Goal: Task Accomplishment & Management: Manage account settings

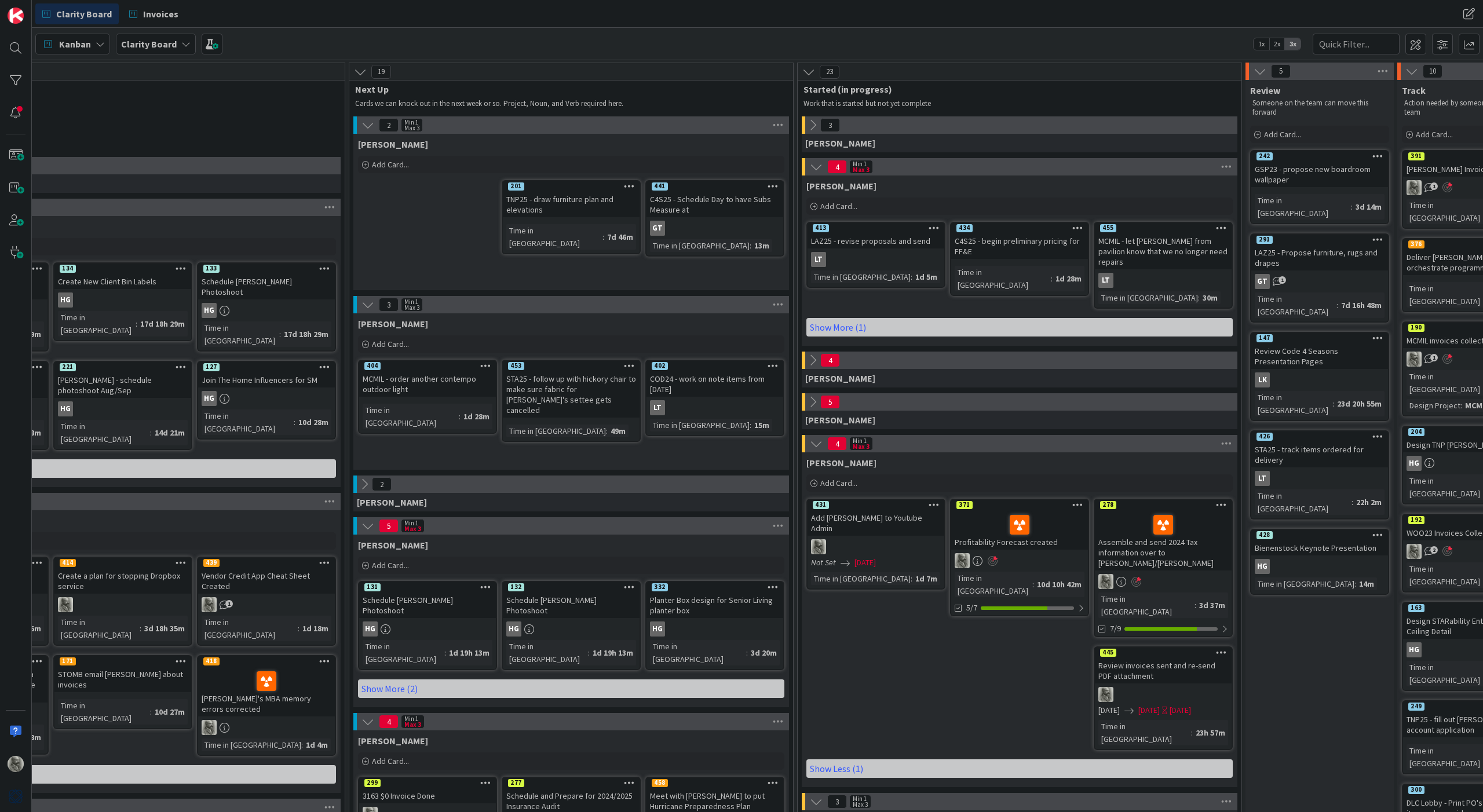
scroll to position [0, 423]
click at [1417, 43] on span at bounding box center [1415, 44] width 21 height 21
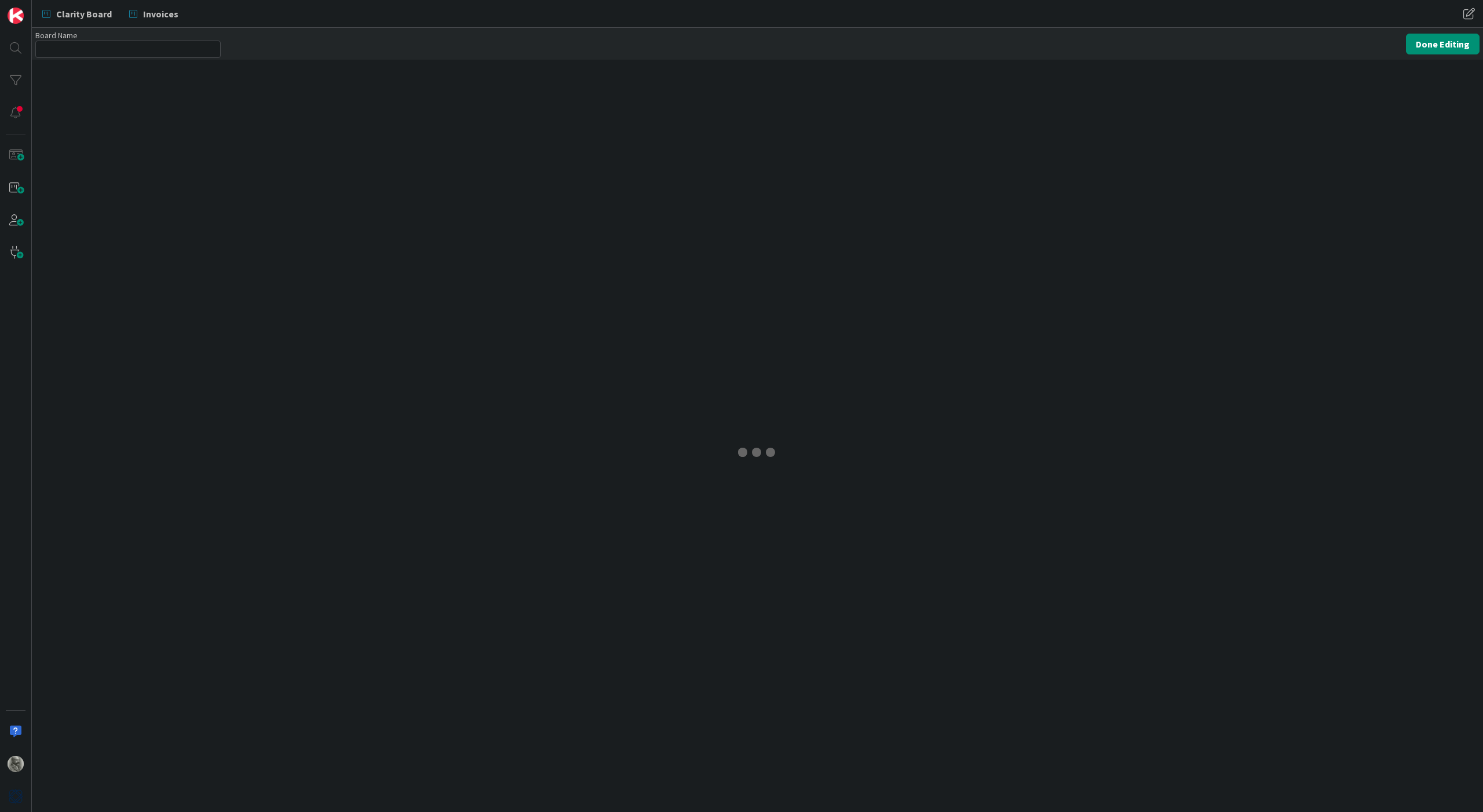
type input "Clarity Board"
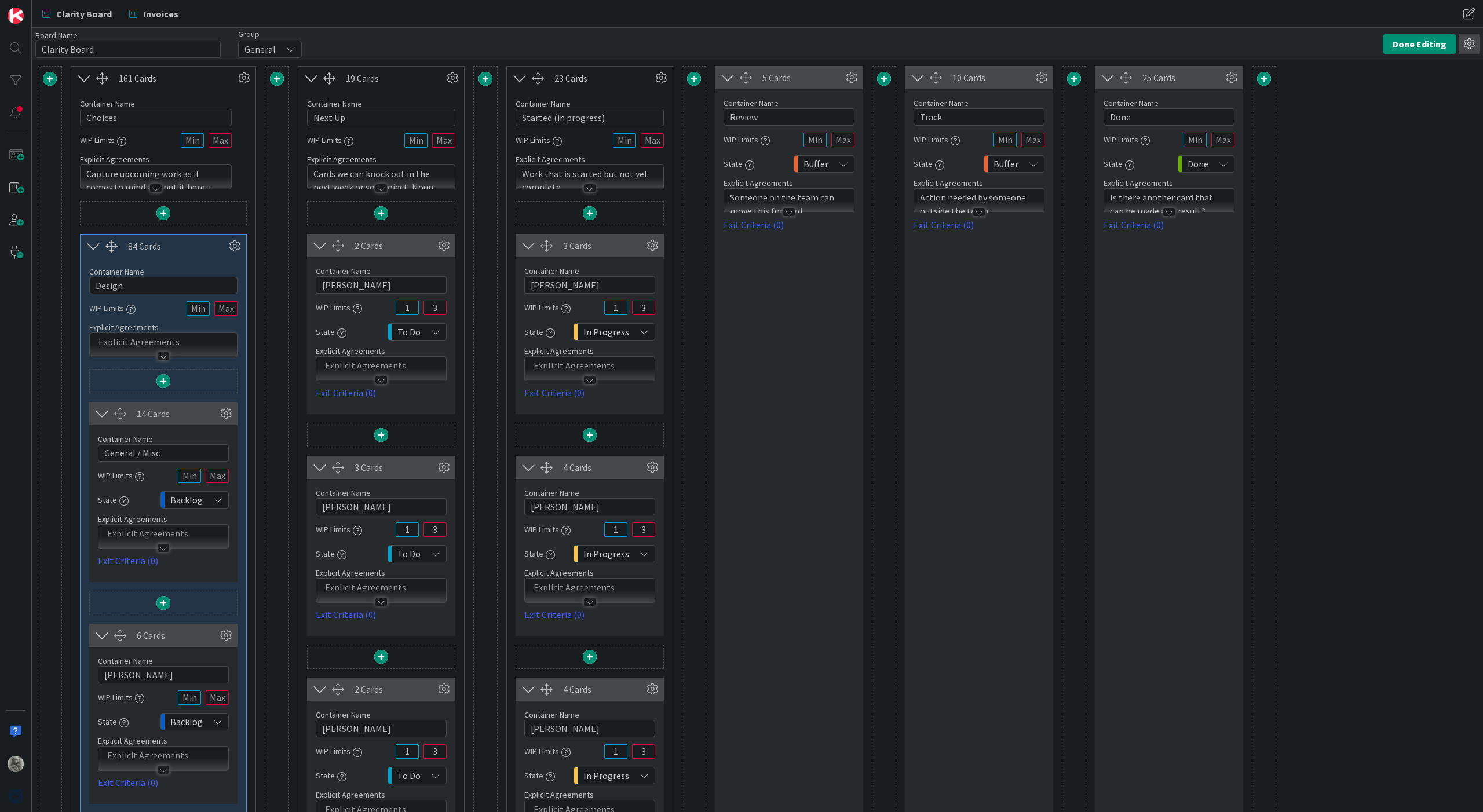
click at [1466, 43] on icon at bounding box center [1469, 44] width 21 height 21
click at [1408, 41] on button "Done Editing" at bounding box center [1419, 44] width 74 height 21
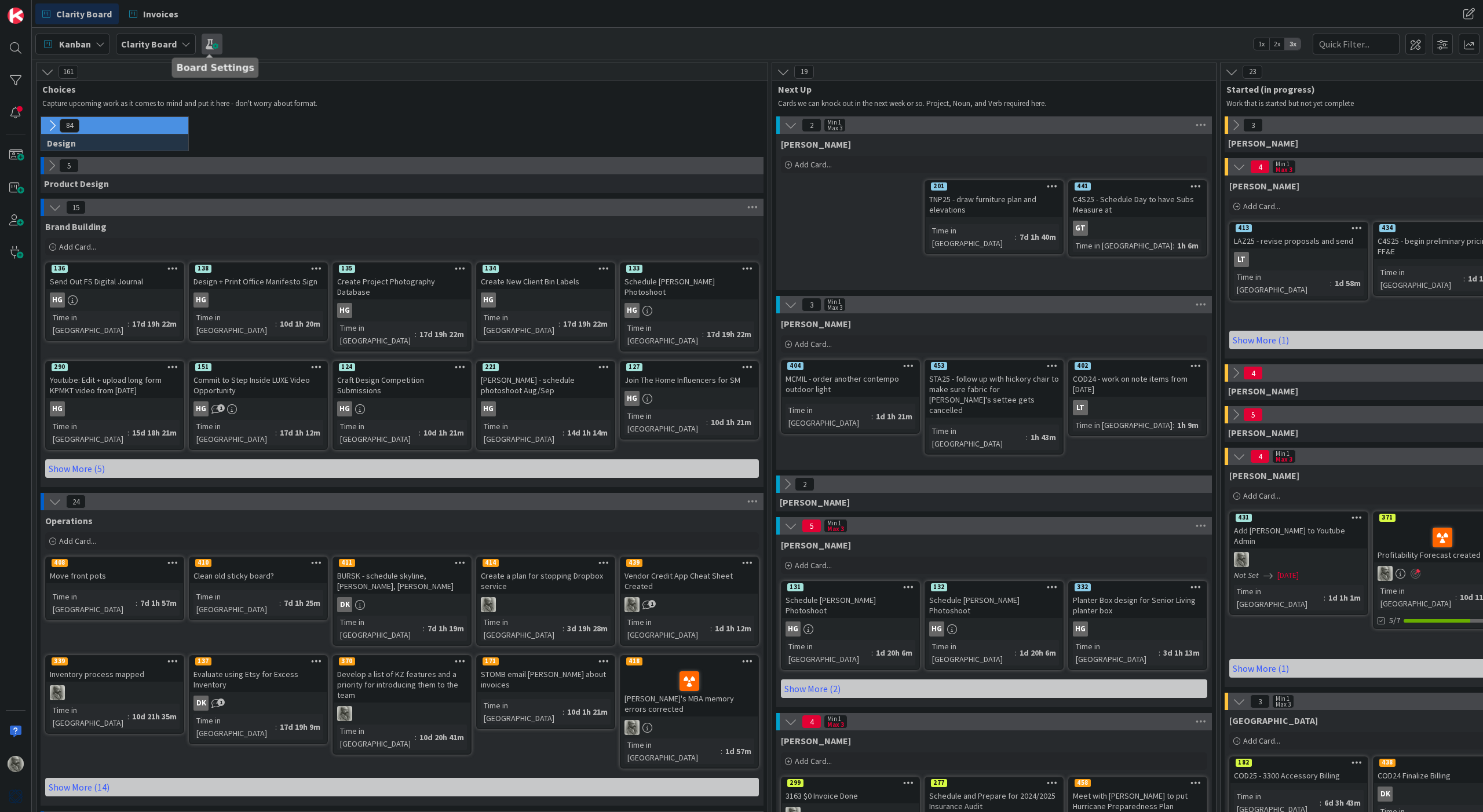
click at [206, 44] on span at bounding box center [211, 44] width 21 height 21
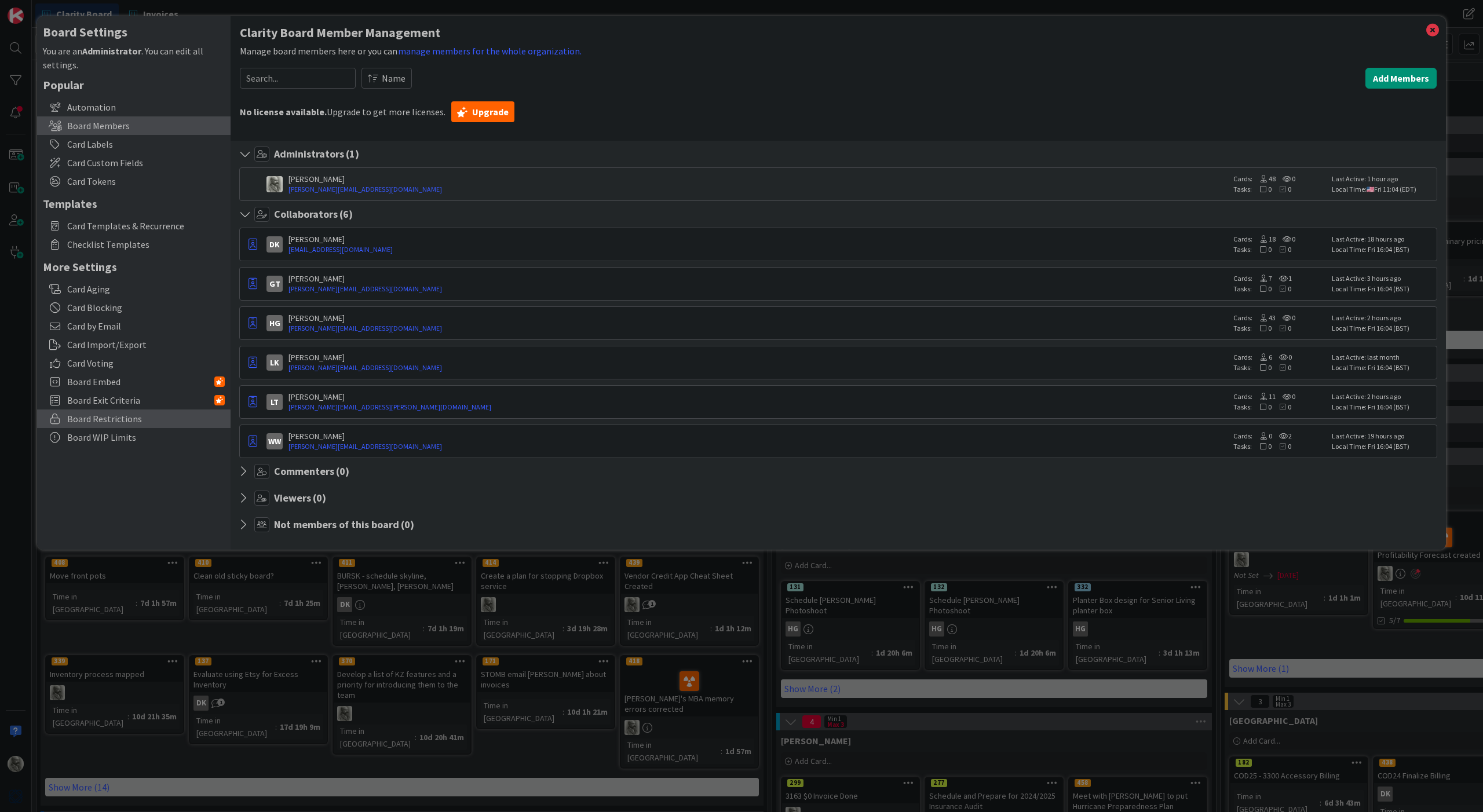
click at [113, 420] on span "Board Restrictions" at bounding box center [146, 418] width 157 height 14
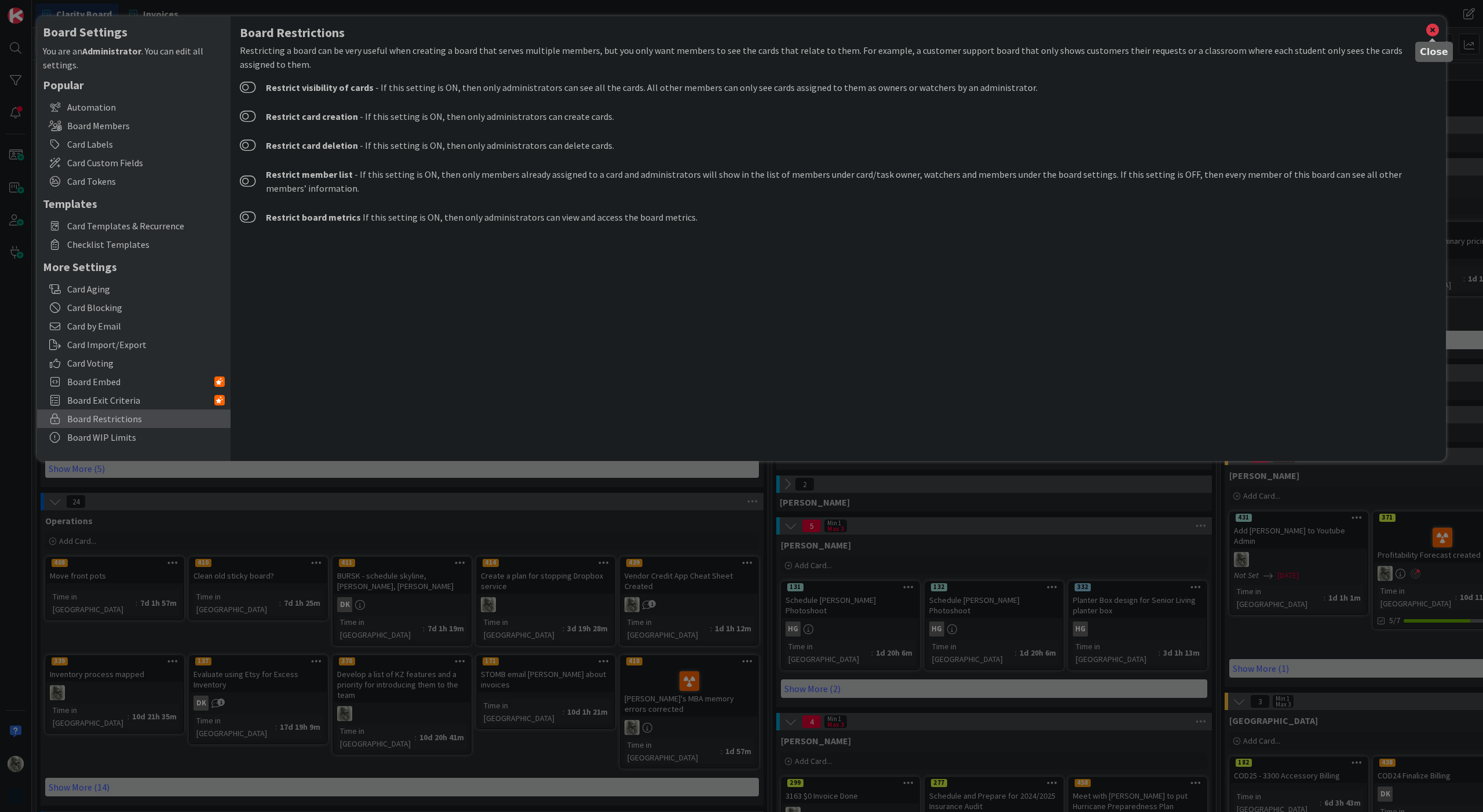
click at [1434, 31] on icon at bounding box center [1432, 31] width 15 height 17
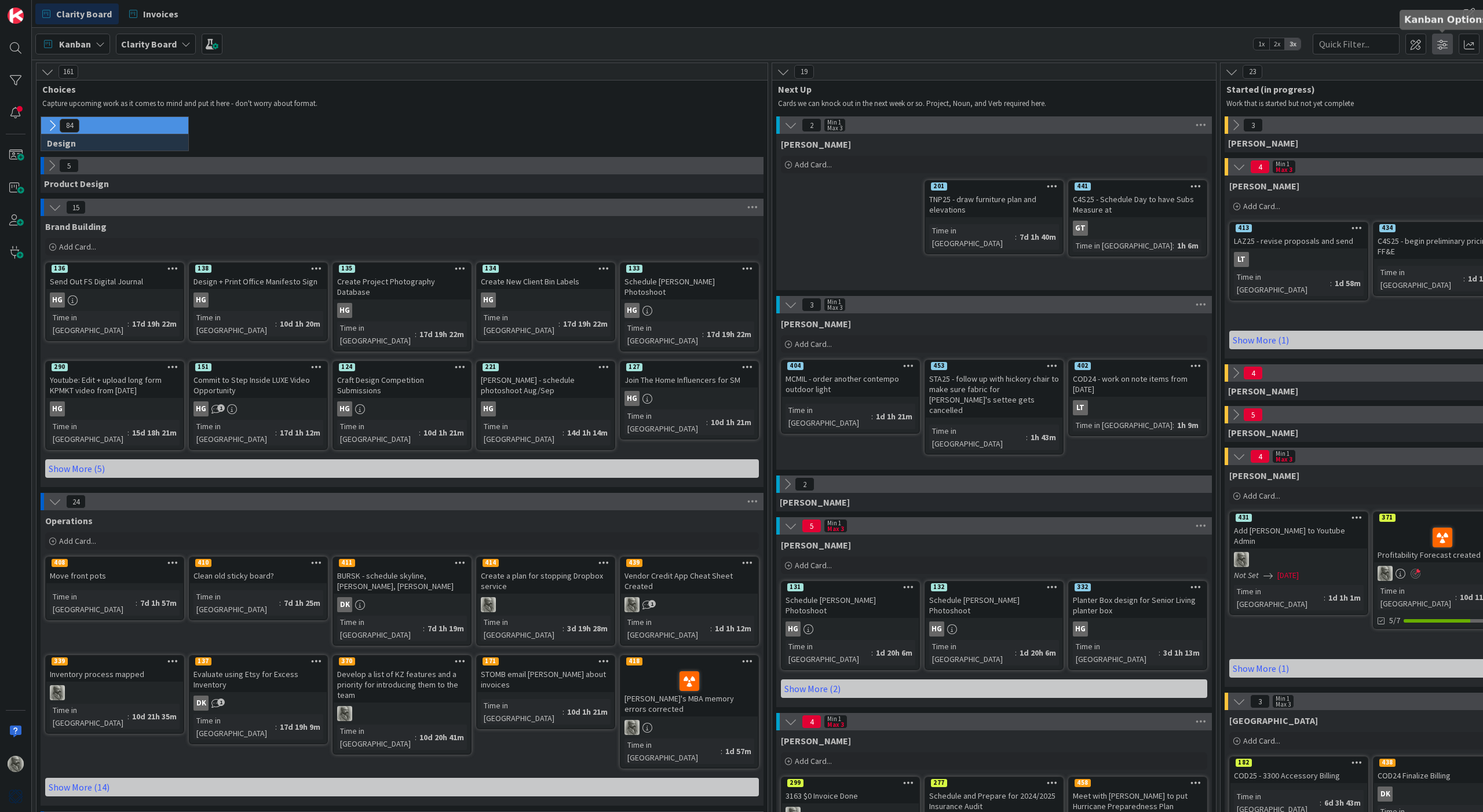
click at [1442, 47] on span at bounding box center [1442, 44] width 21 height 21
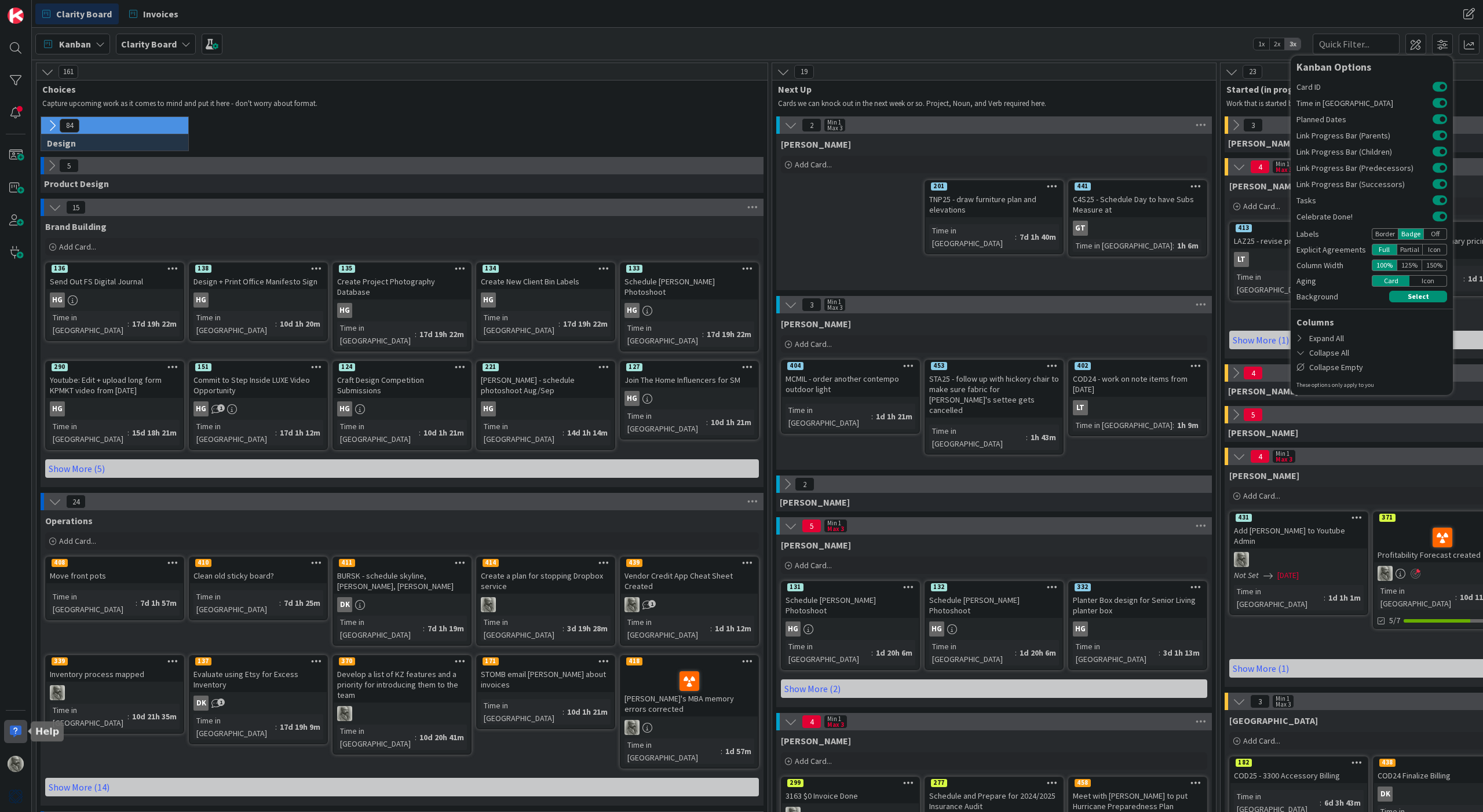
click at [14, 732] on div at bounding box center [16, 732] width 23 height 23
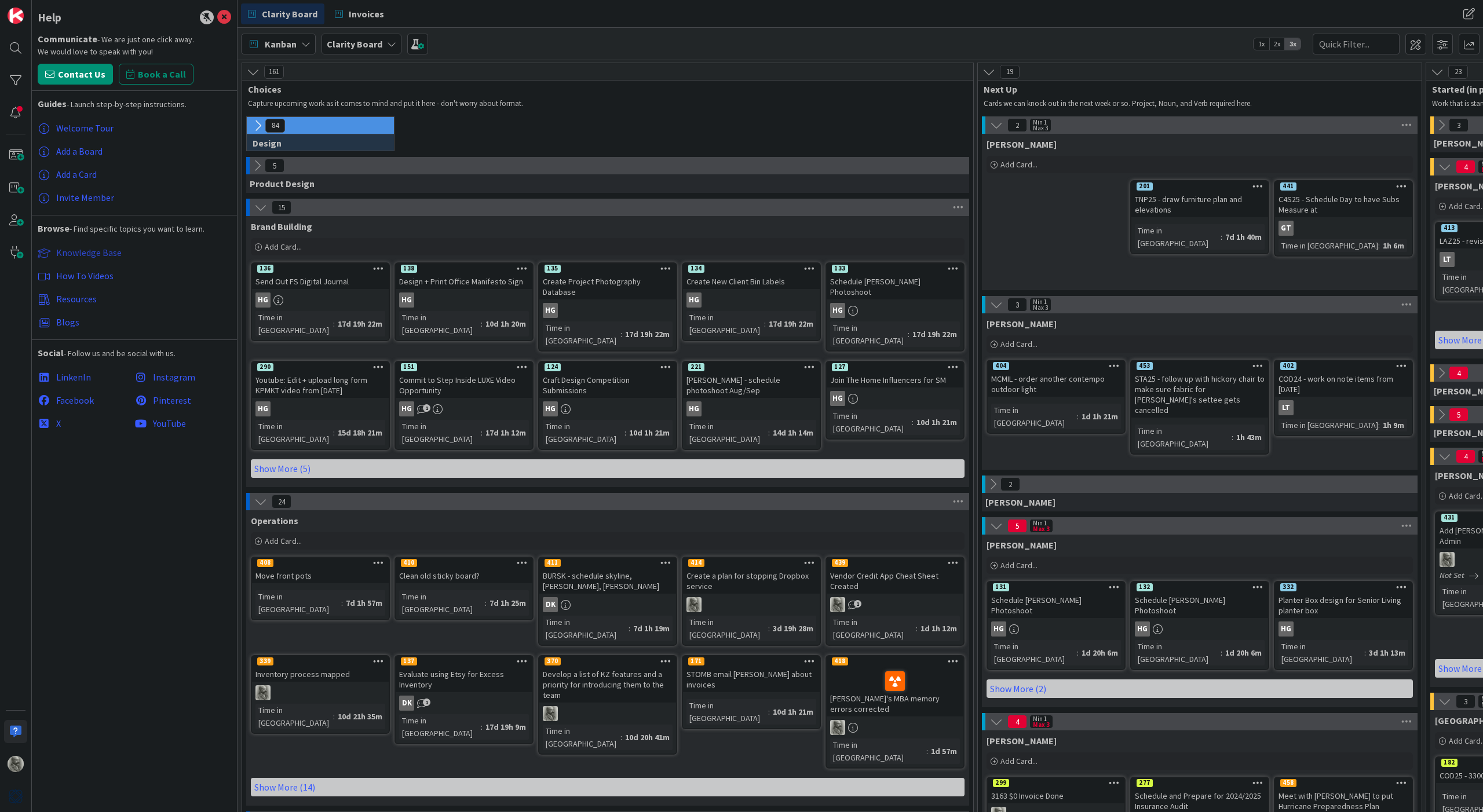
click at [78, 255] on span "Knowledge Base" at bounding box center [89, 252] width 65 height 12
click at [1443, 46] on span at bounding box center [1442, 44] width 21 height 21
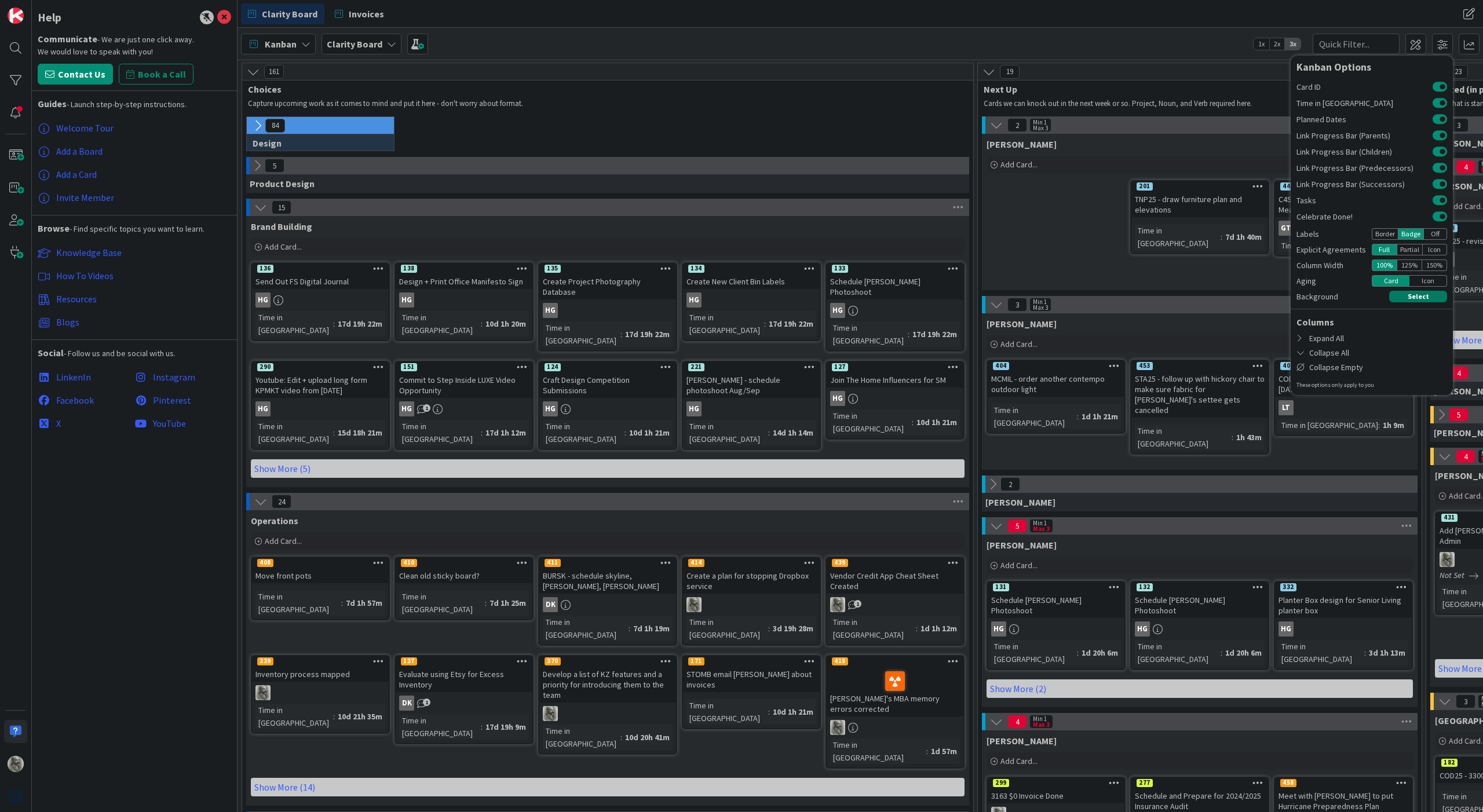
click at [1413, 296] on button "Select" at bounding box center [1418, 296] width 58 height 12
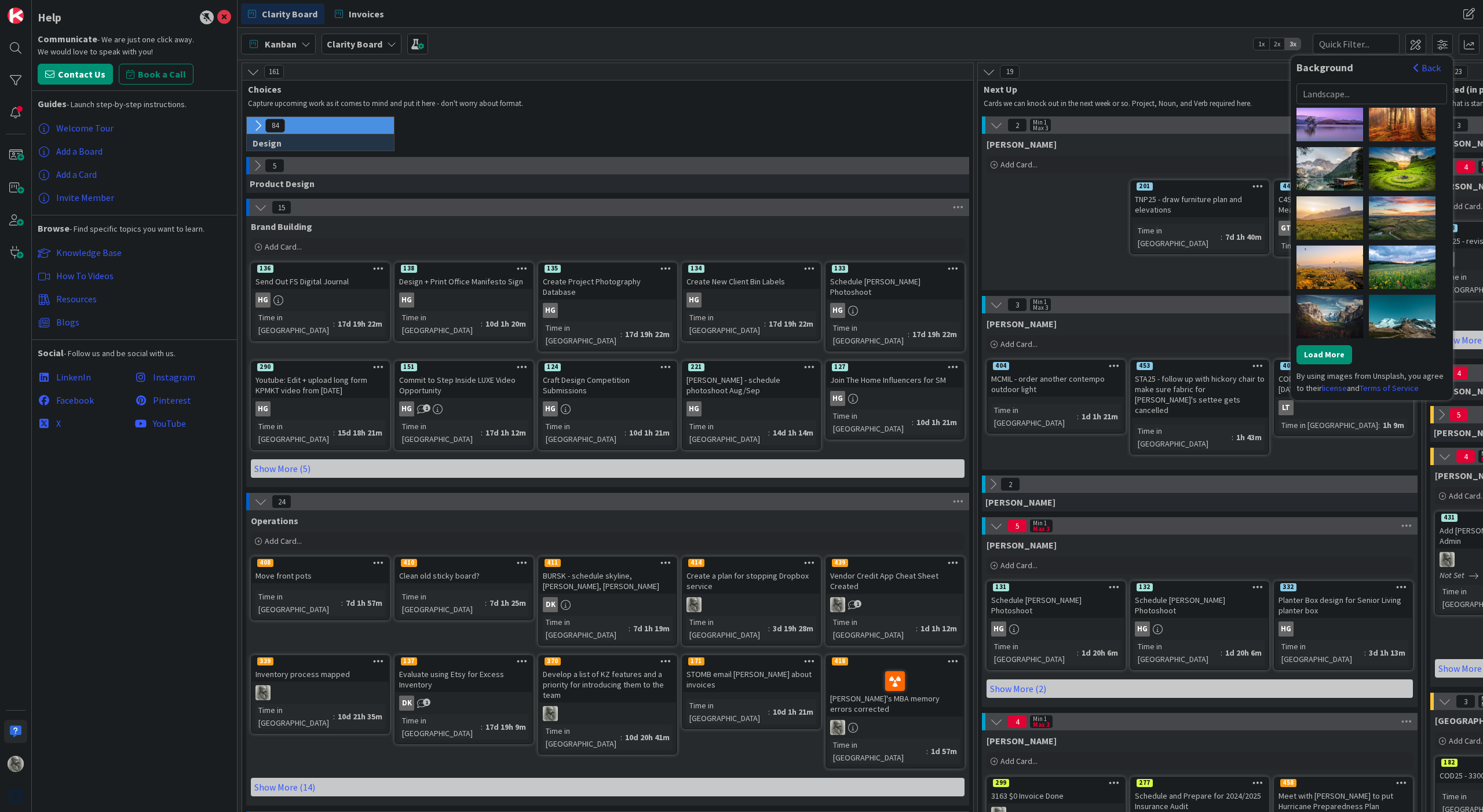
scroll to position [214, 0]
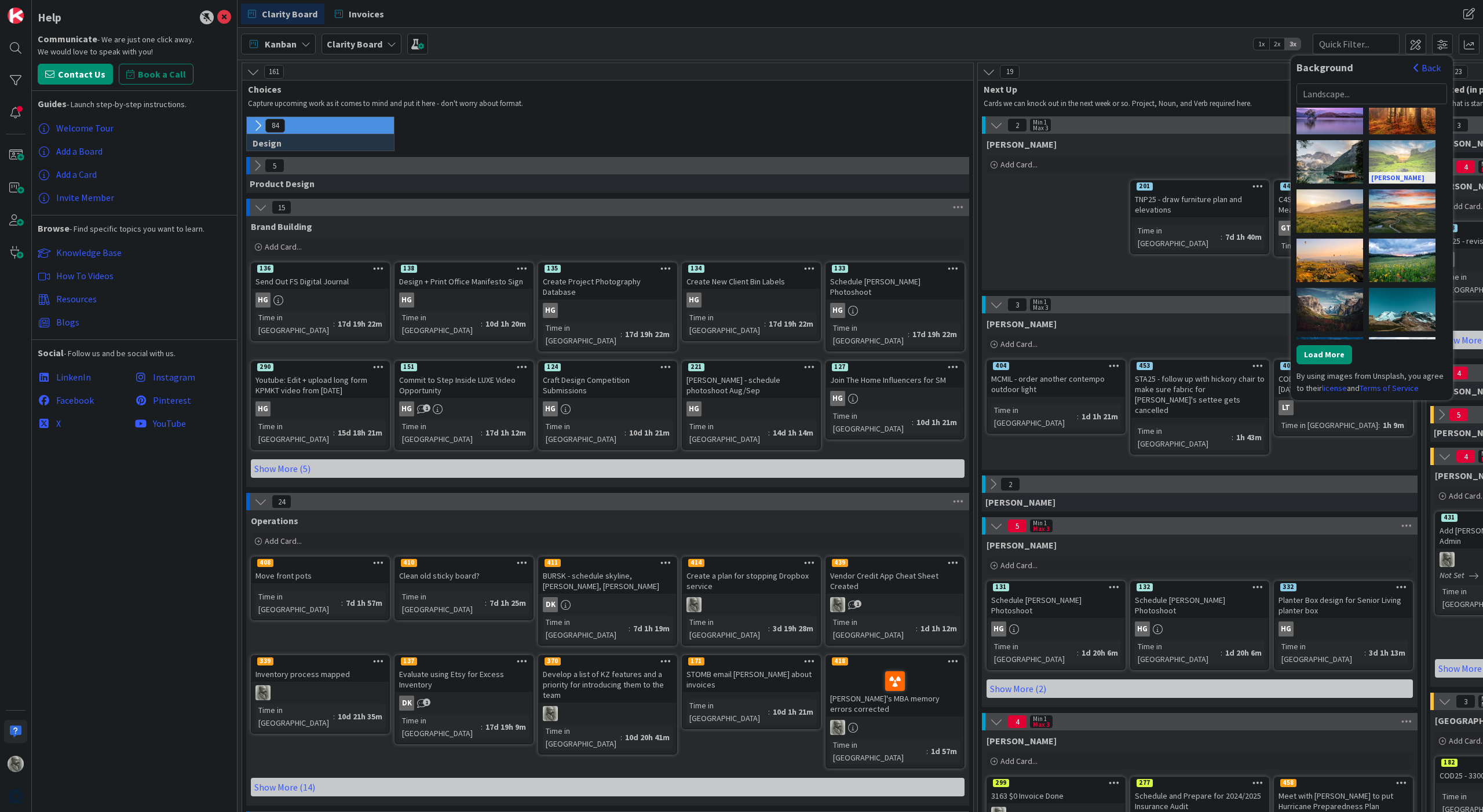
click at [1405, 163] on div "[PERSON_NAME]" at bounding box center [1402, 161] width 66 height 43
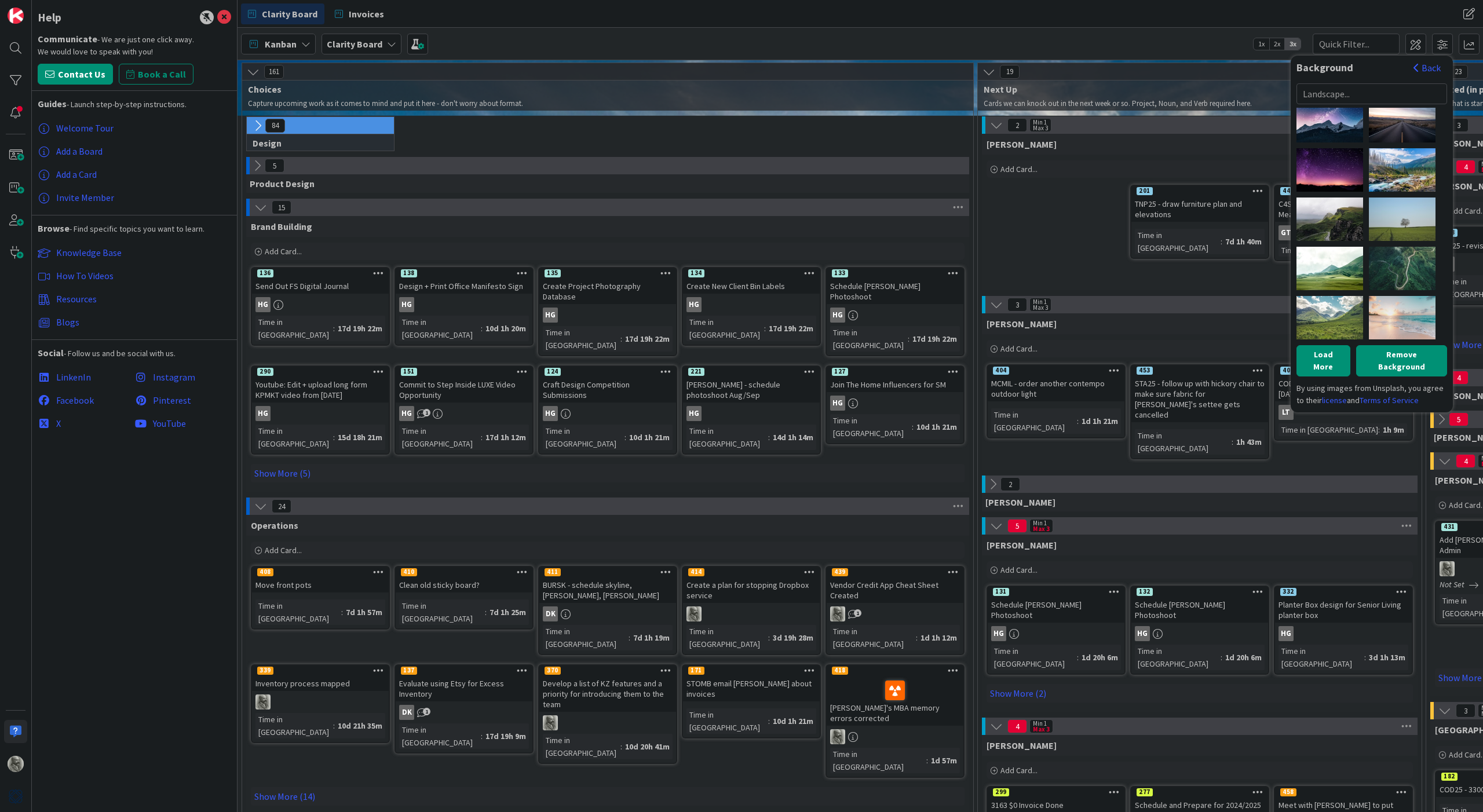
scroll to position [501, 0]
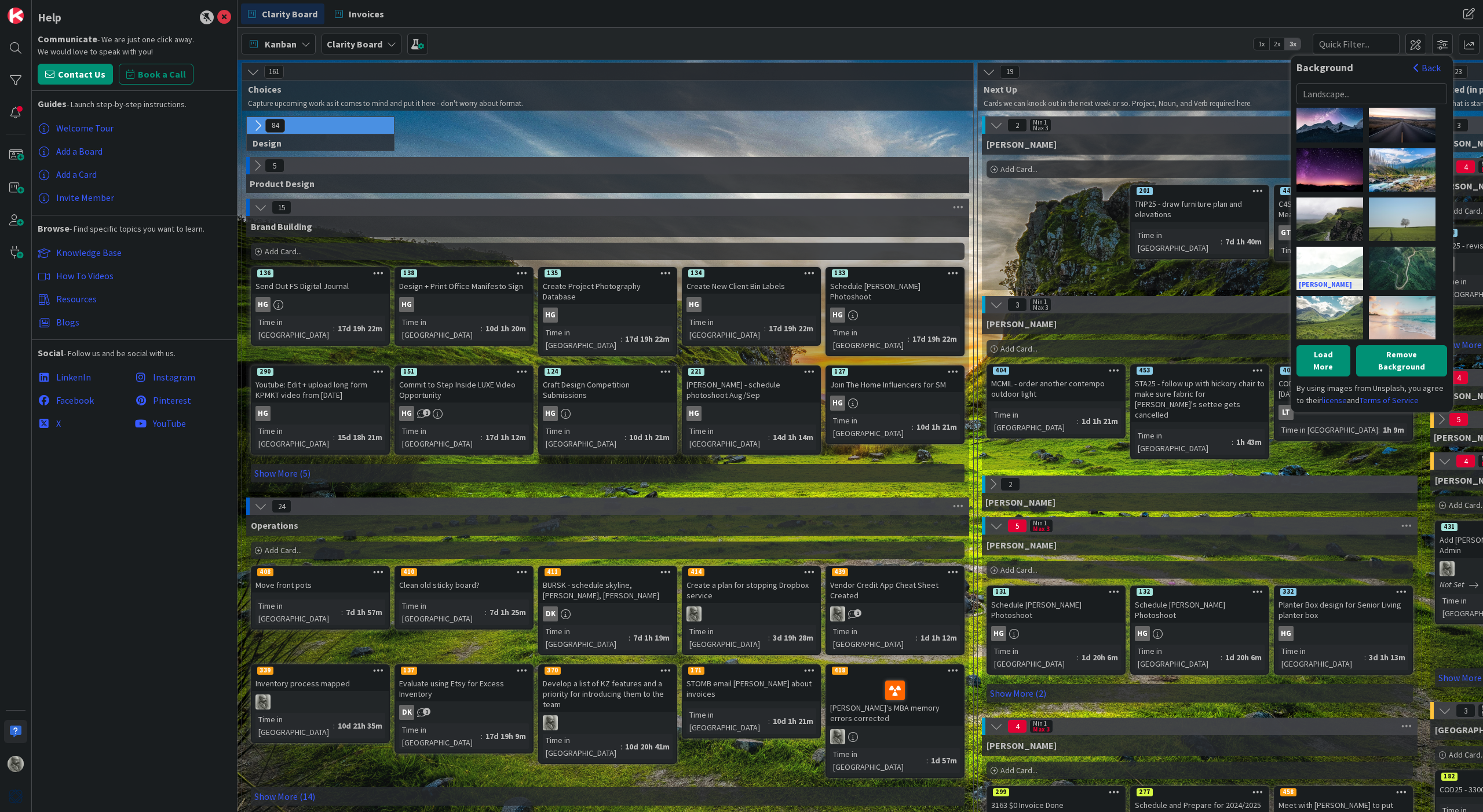
click at [1327, 270] on div "[PERSON_NAME]" at bounding box center [1330, 268] width 66 height 43
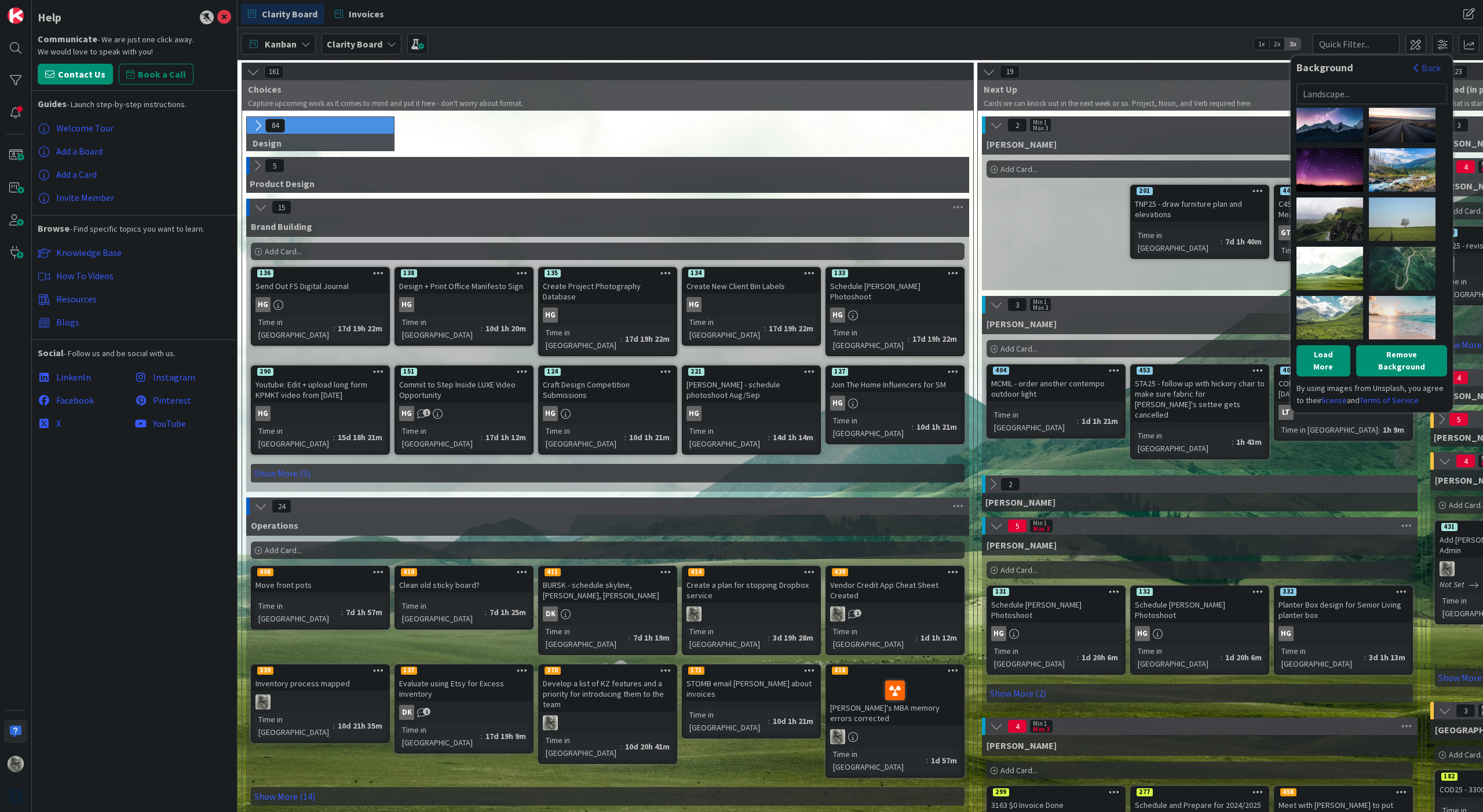
click at [1432, 65] on button "Back" at bounding box center [1428, 67] width 28 height 12
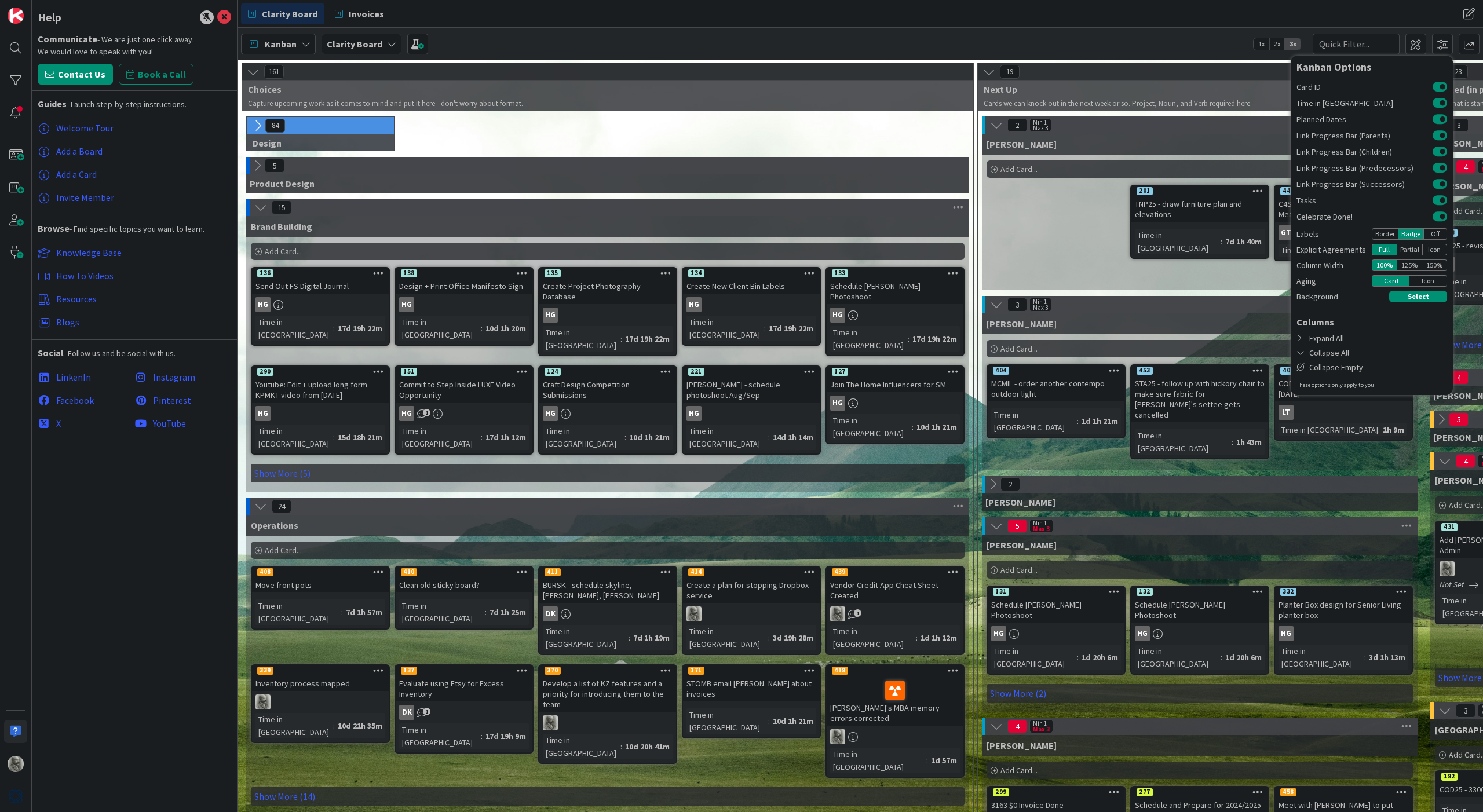
click at [1217, 46] on div "Kanban Clarity Board 1x 2x 3x Kanban Options Card ID Time in Column Planned Dat…" at bounding box center [860, 44] width 1245 height 31
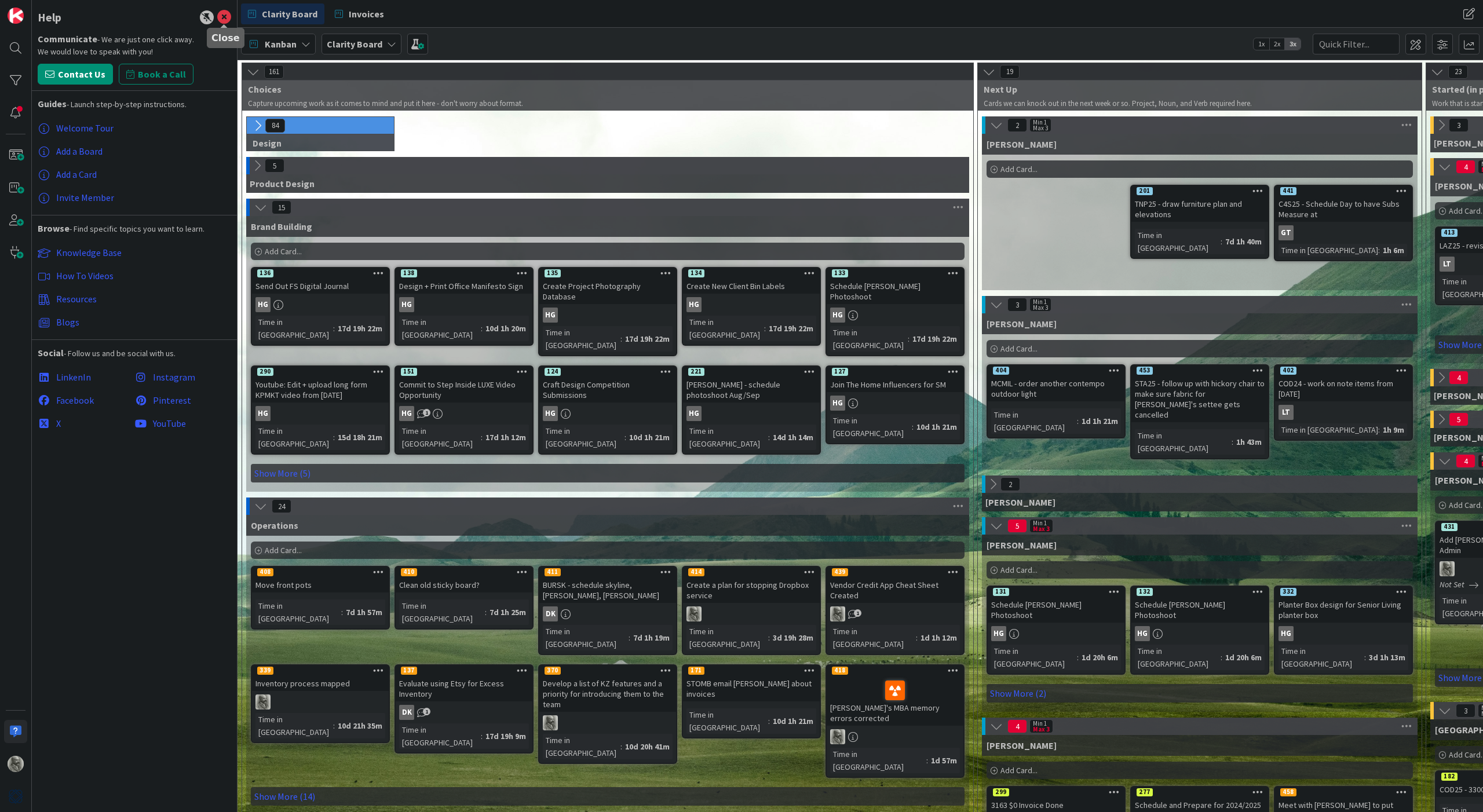
click at [223, 16] on icon at bounding box center [224, 17] width 14 height 14
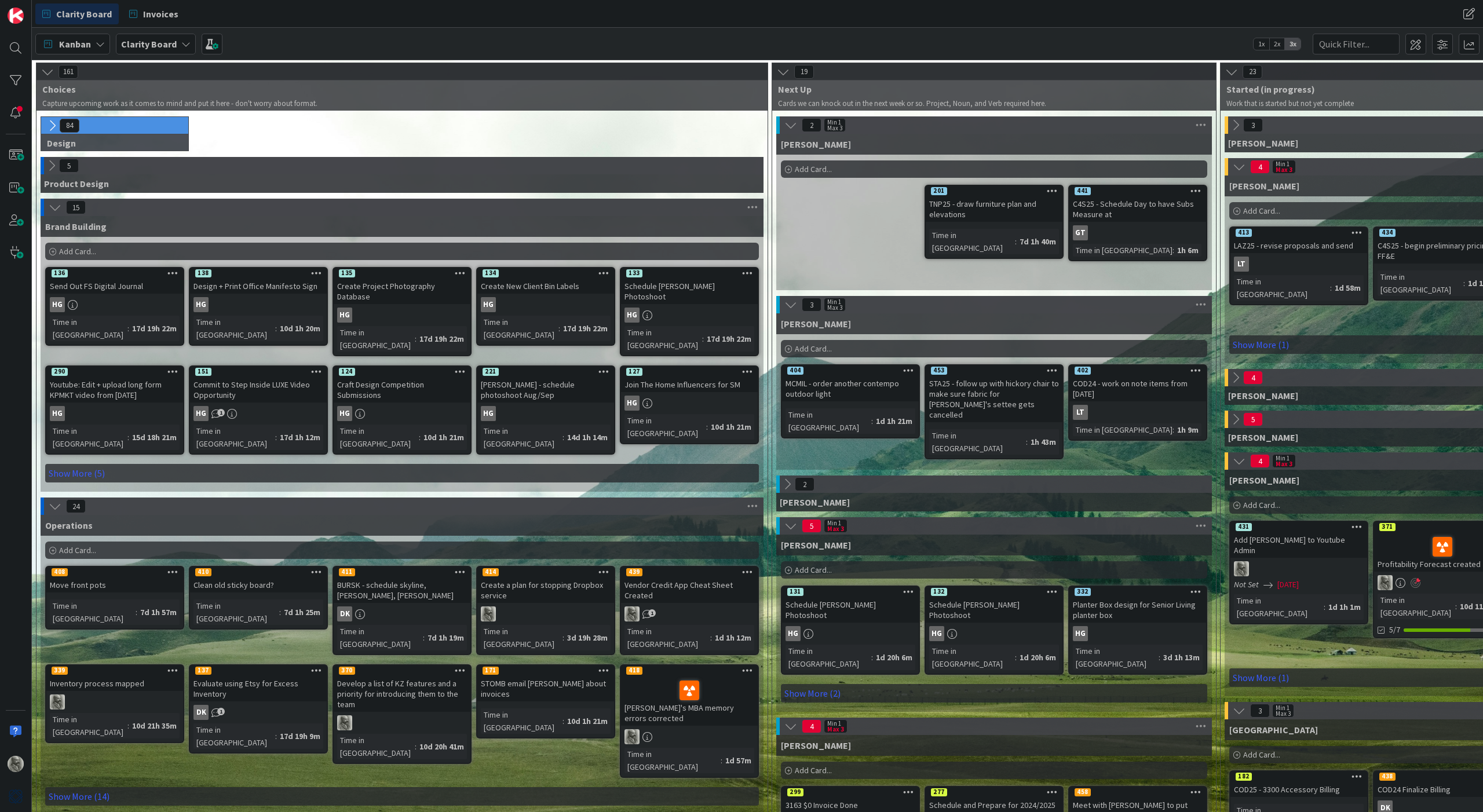
click at [1277, 43] on span "2x" at bounding box center [1277, 44] width 16 height 12
